Goal: Task Accomplishment & Management: Complete application form

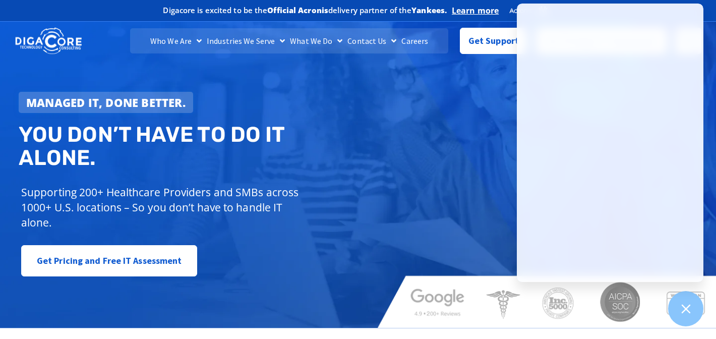
click at [406, 39] on link "Careers" at bounding box center [415, 40] width 32 height 25
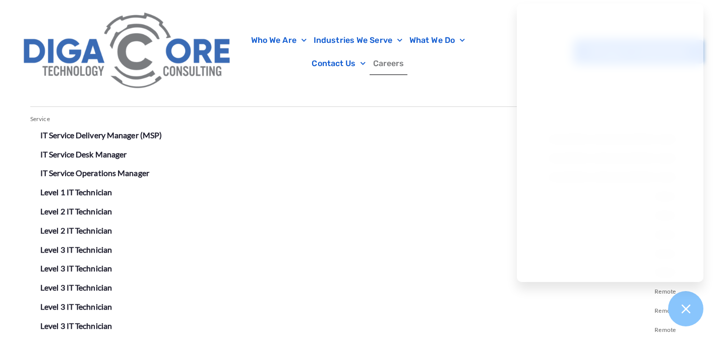
scroll to position [1867, 0]
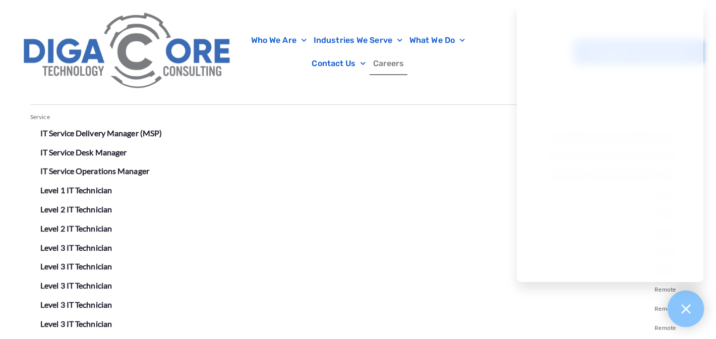
click at [684, 305] on icon at bounding box center [685, 308] width 13 height 13
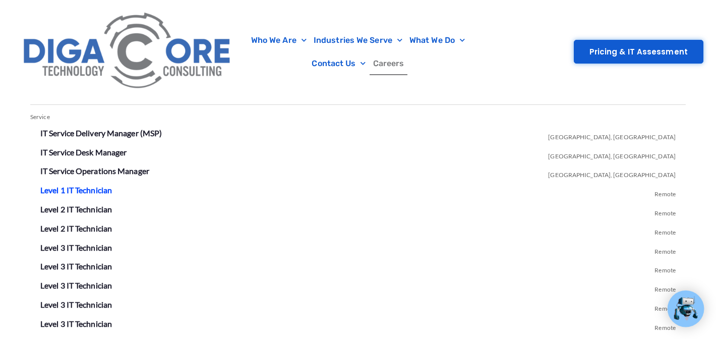
click at [86, 186] on link "Level 1 IT Technician" at bounding box center [76, 190] width 72 height 10
